Goal: Check status: Check status

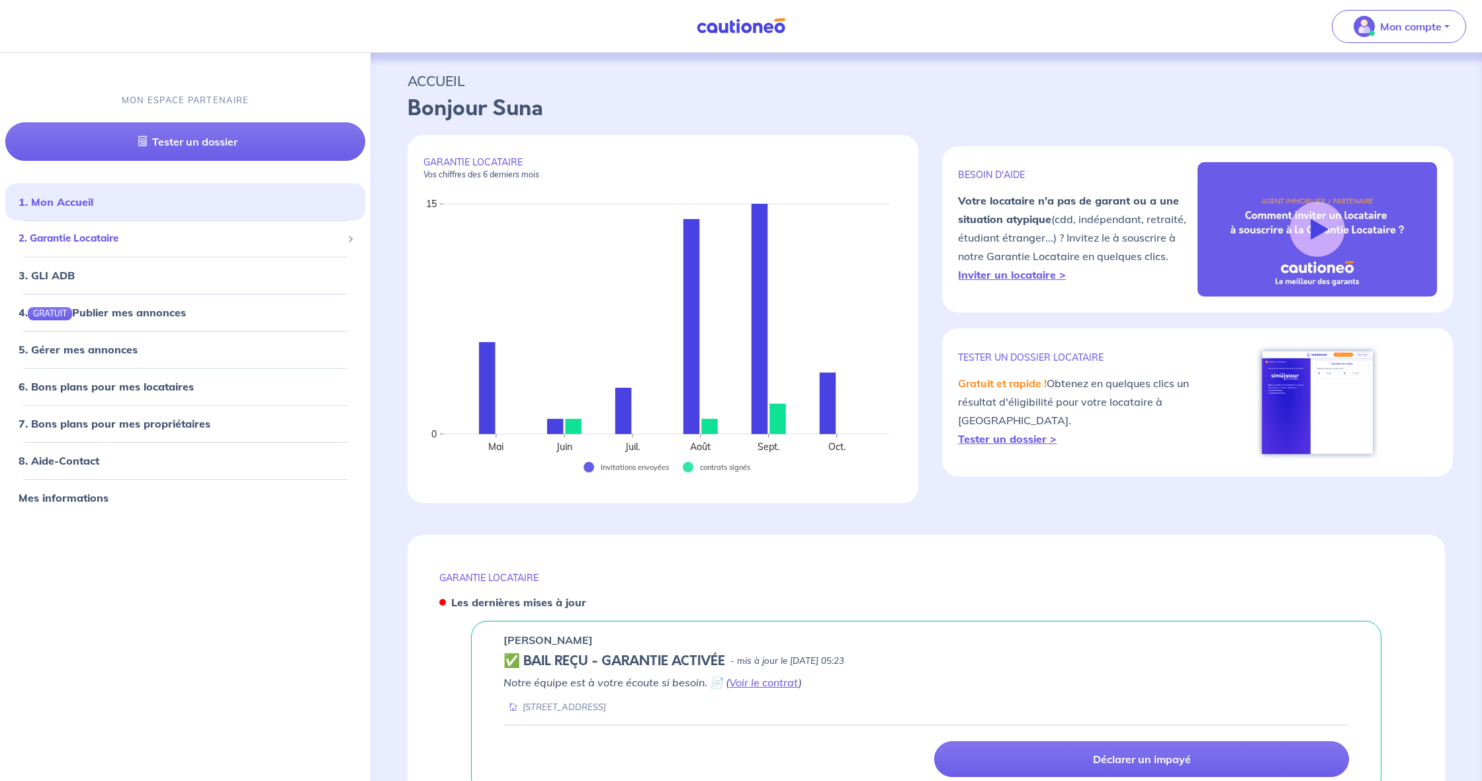
click at [100, 239] on span "2. Garantie Locataire" at bounding box center [181, 238] width 324 height 15
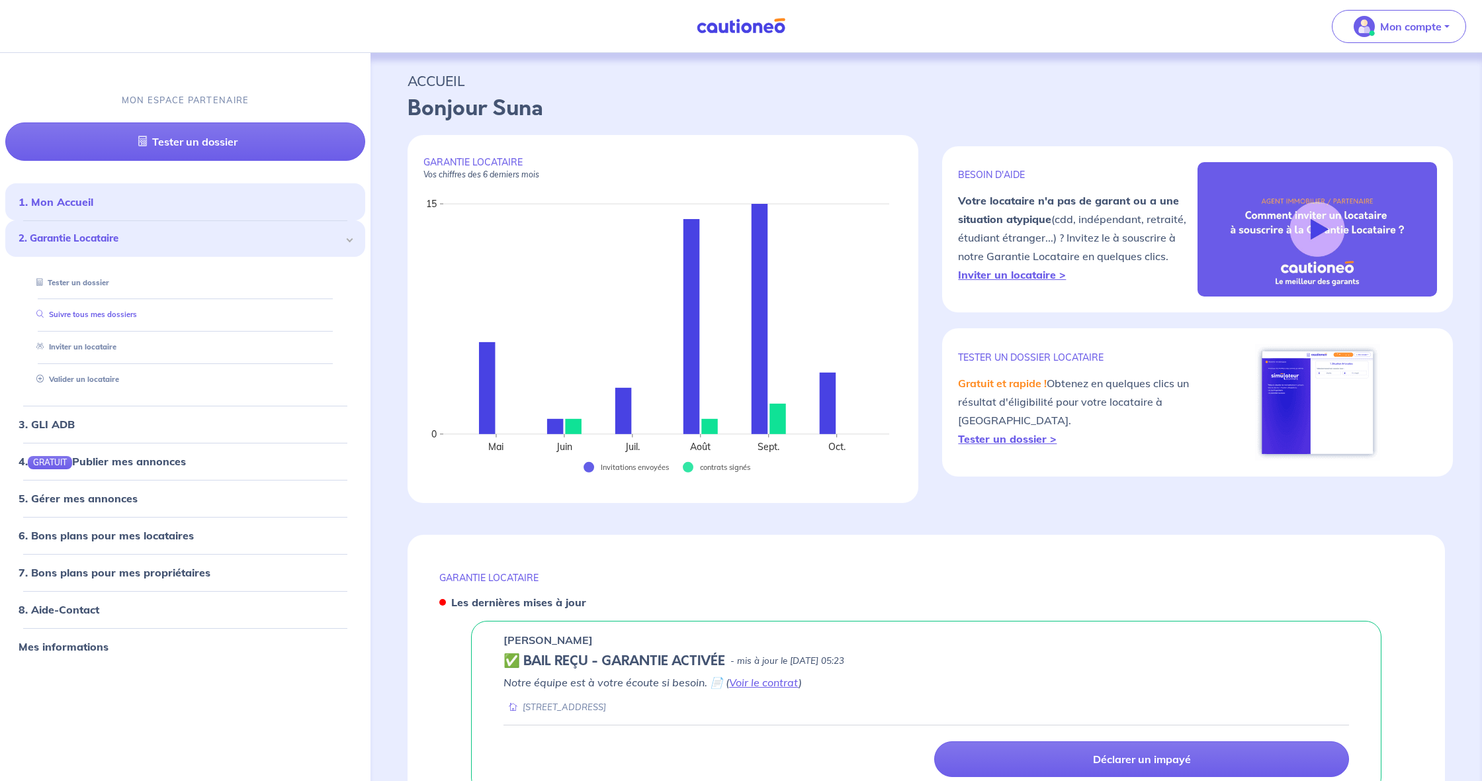
click at [117, 318] on link "Suivre tous mes dossiers" at bounding box center [84, 314] width 106 height 9
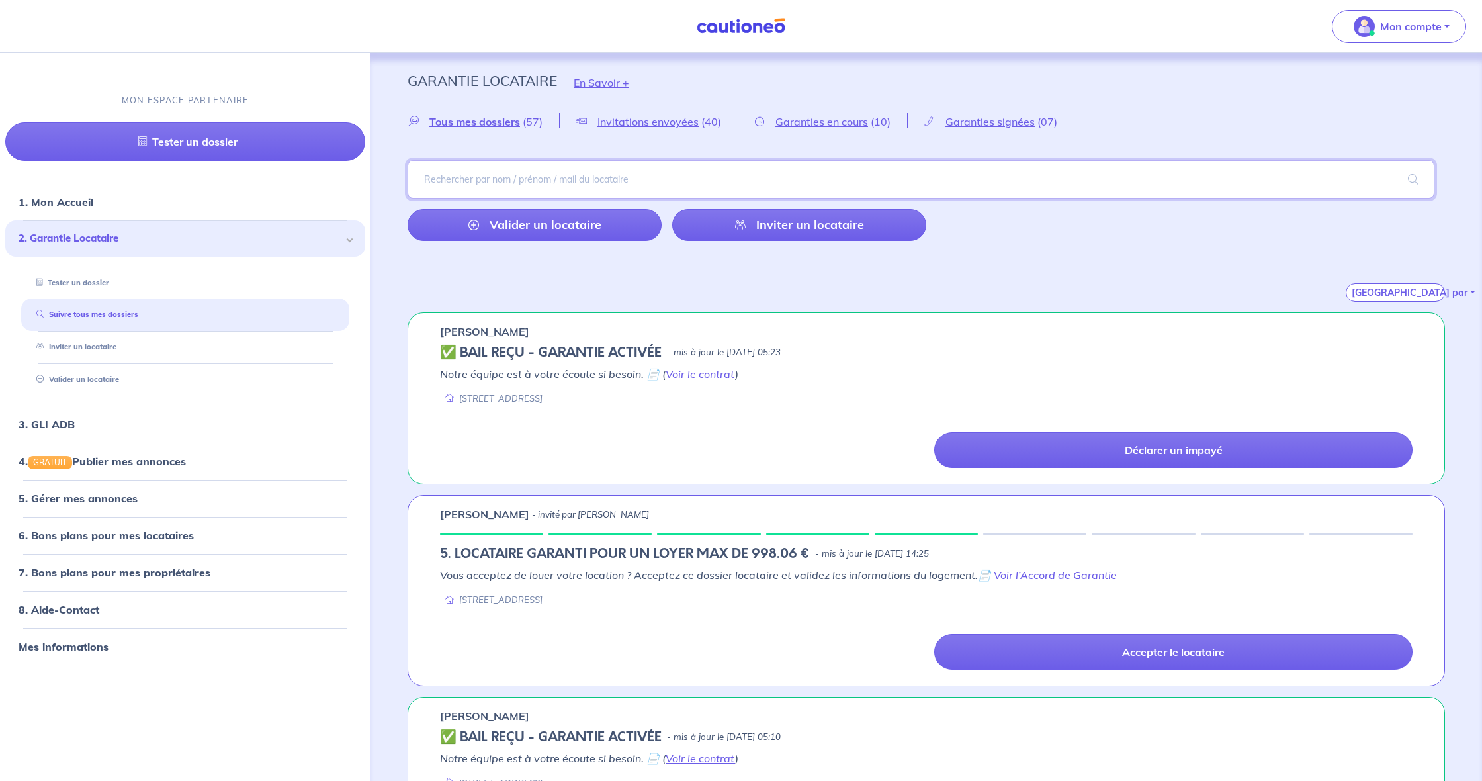
click at [505, 187] on input "search" at bounding box center [921, 179] width 1027 height 38
type input "darras"
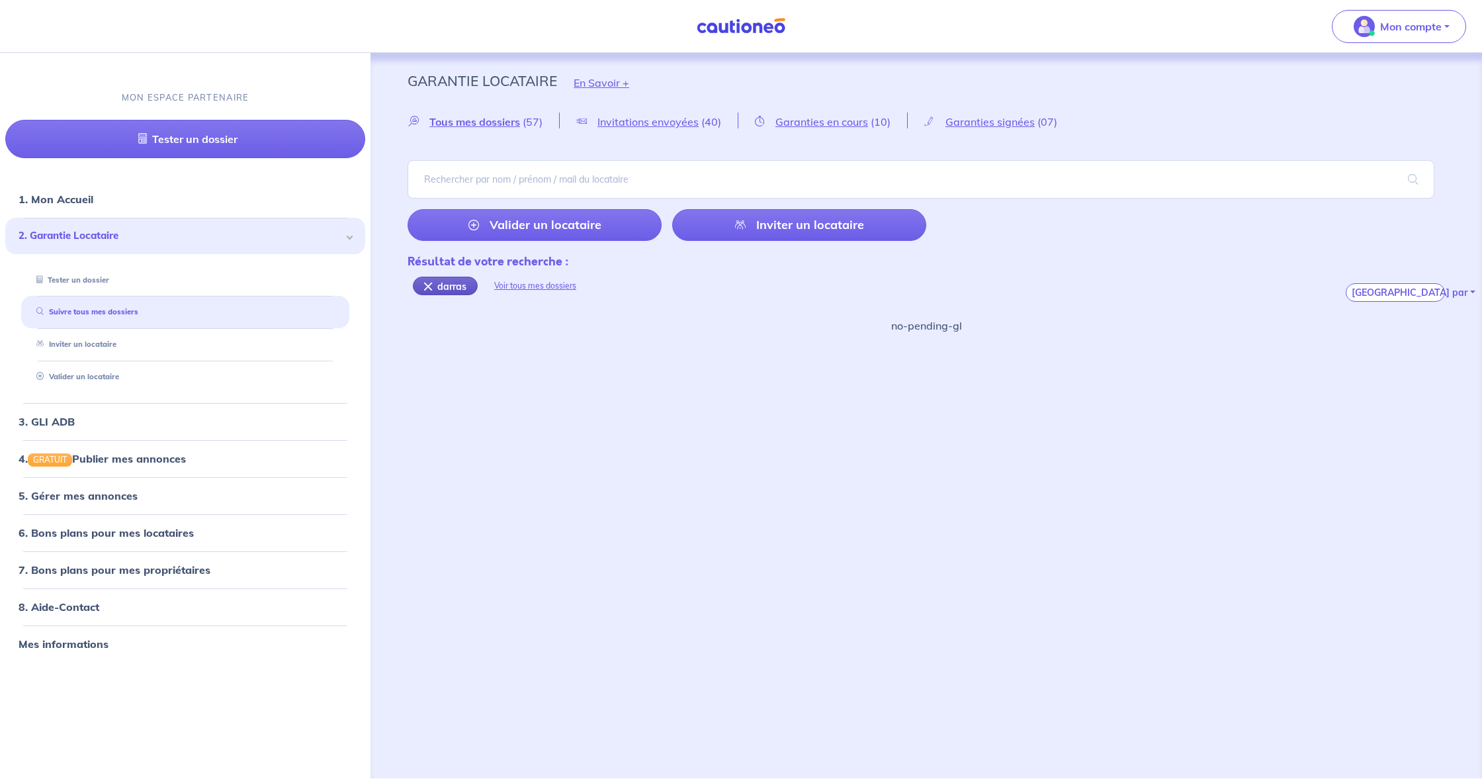
click at [423, 287] on div "darras" at bounding box center [445, 286] width 65 height 19
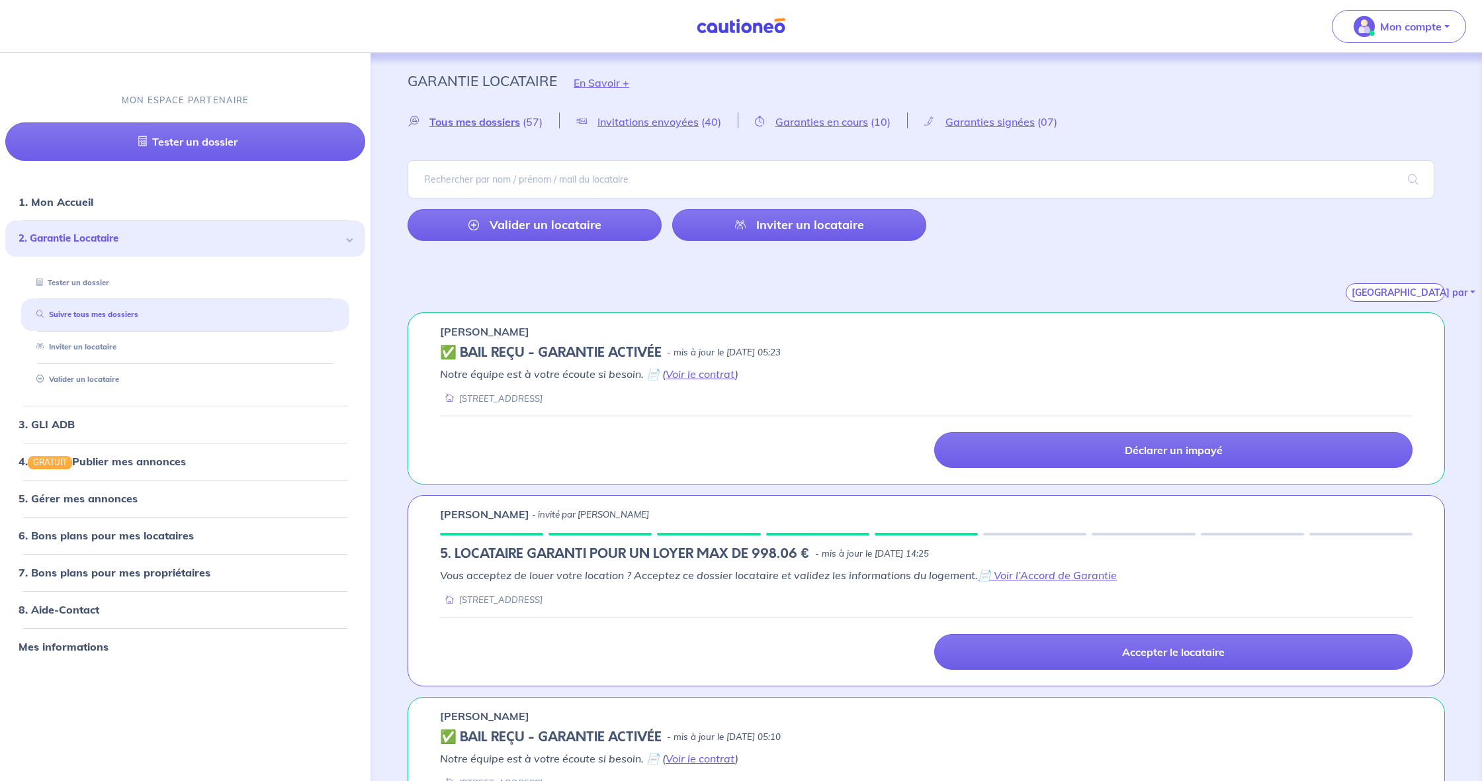
click at [98, 237] on span "2. Garantie Locataire" at bounding box center [181, 238] width 324 height 15
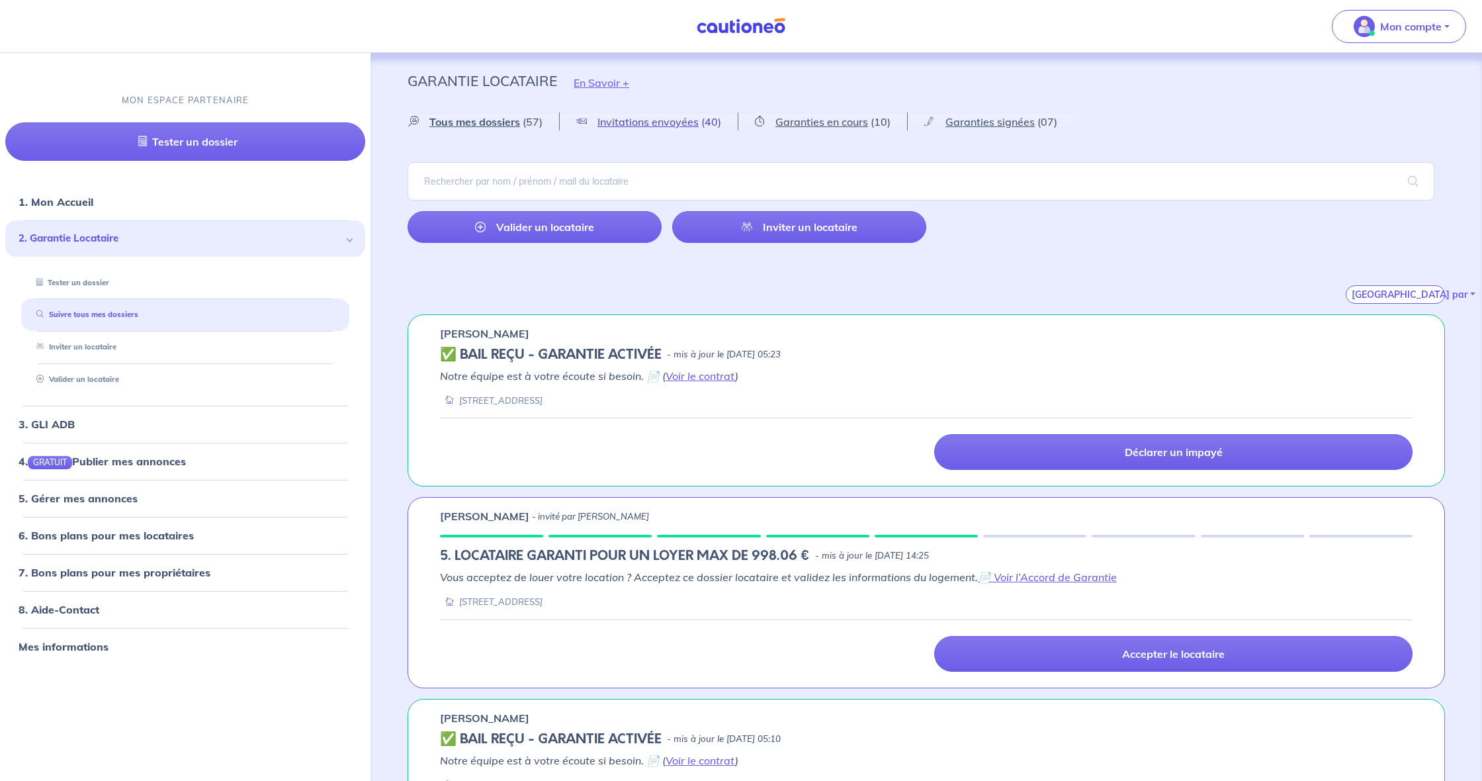
click at [680, 121] on span "Invitations envoyées" at bounding box center [647, 121] width 101 height 13
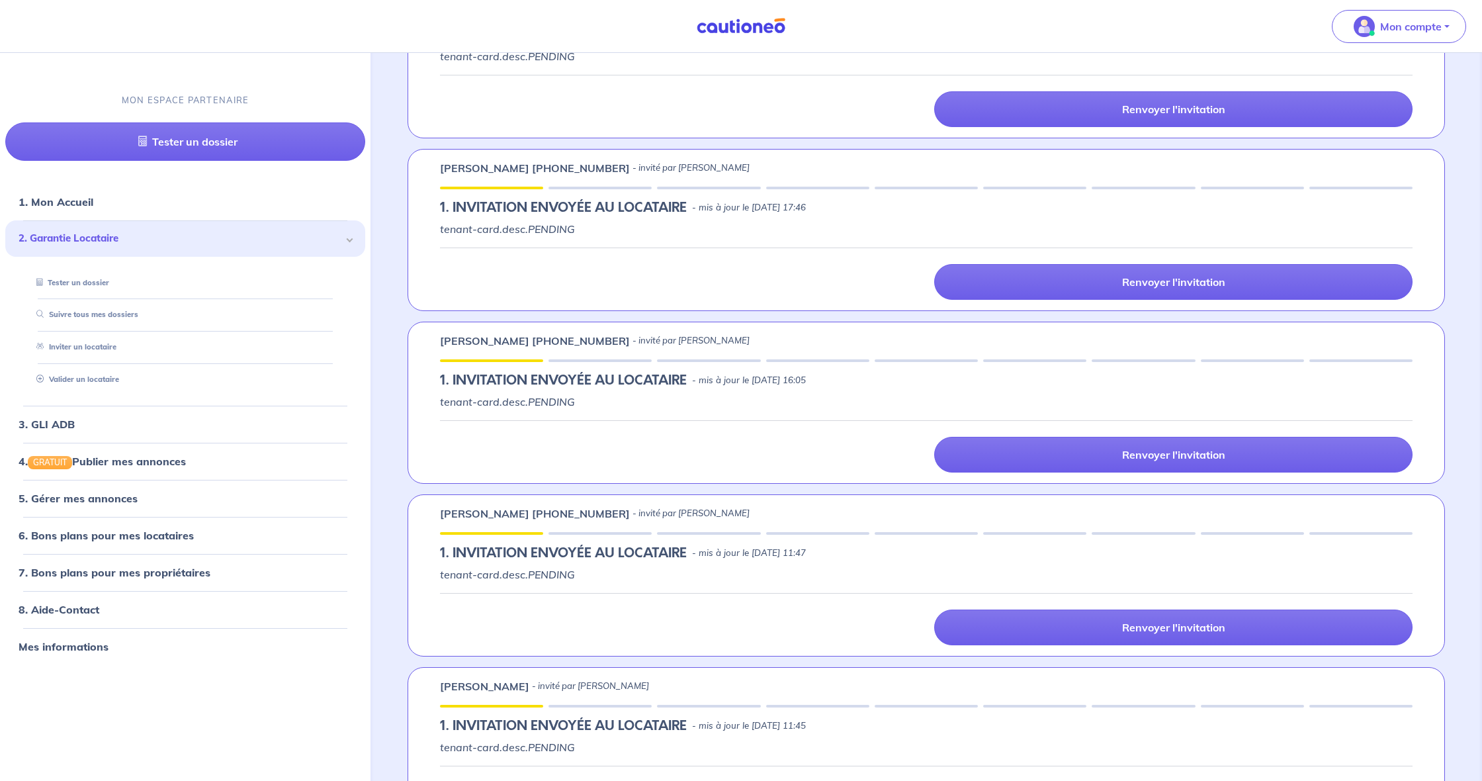
scroll to position [1372, 0]
